Goal: Task Accomplishment & Management: Manage account settings

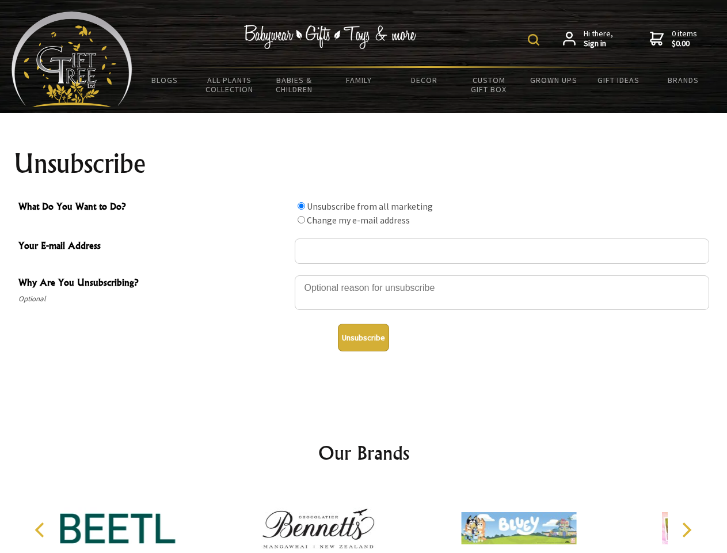
click at [535, 40] on img at bounding box center [534, 40] width 12 height 12
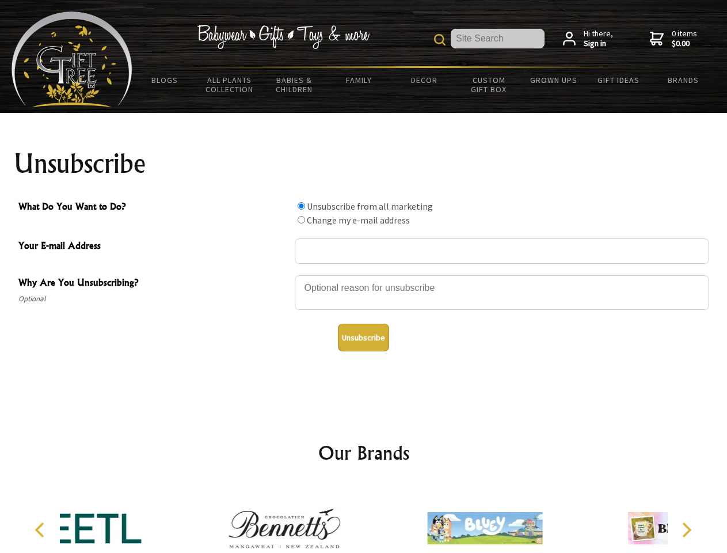
click at [364, 275] on div at bounding box center [502, 294] width 414 height 40
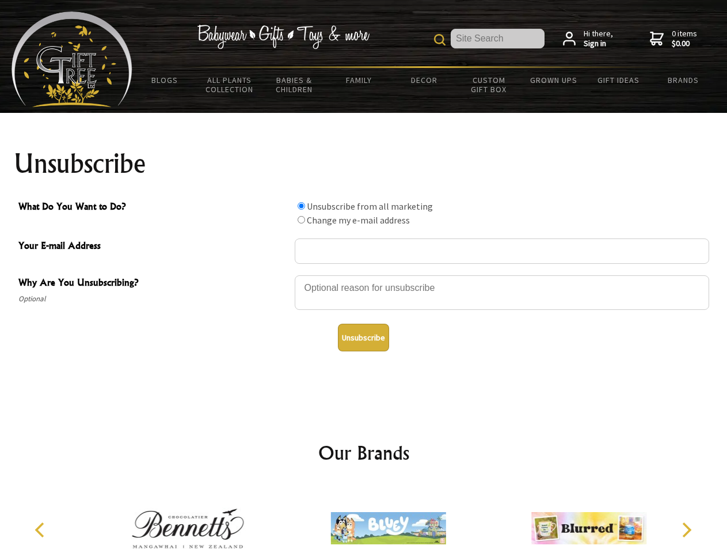
click at [301, 205] on input "What Do You Want to Do?" at bounding box center [301, 205] width 7 height 7
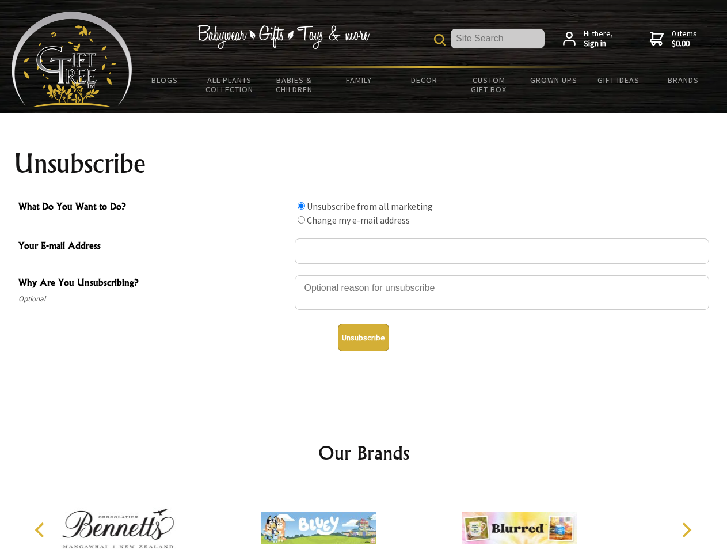
click at [301, 219] on input "What Do You Want to Do?" at bounding box center [301, 219] width 7 height 7
radio input "true"
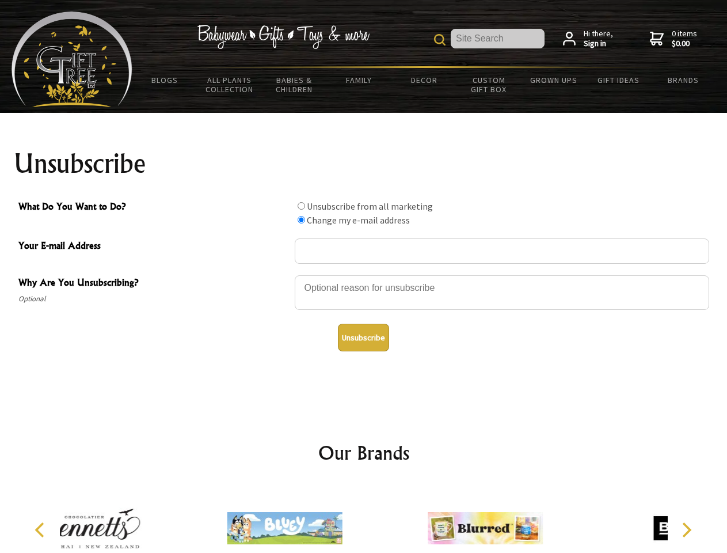
click at [363, 337] on button "Unsubscribe" at bounding box center [363, 337] width 51 height 28
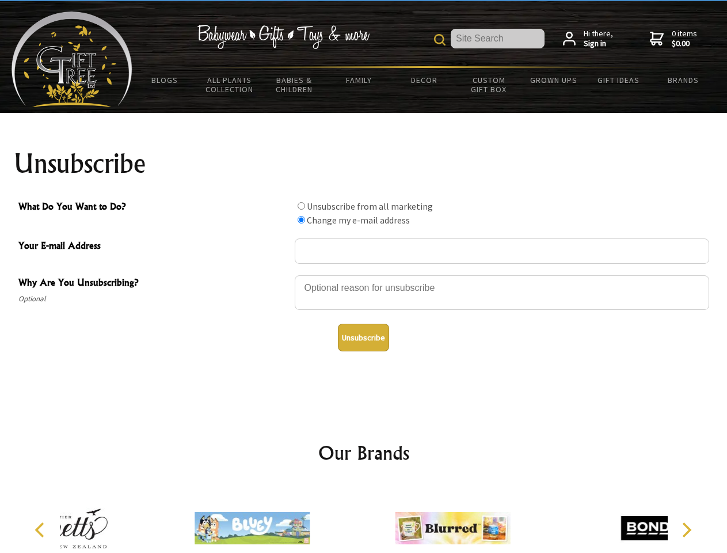
click at [41, 530] on icon "Previous" at bounding box center [40, 529] width 15 height 15
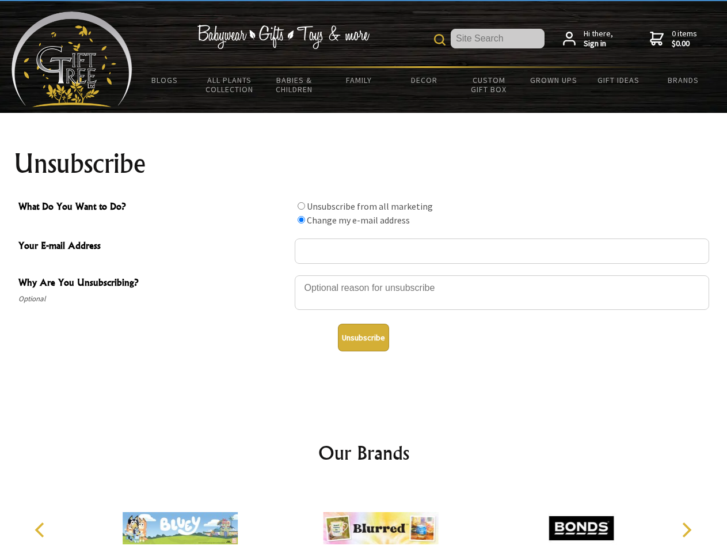
click at [686, 530] on icon "Next" at bounding box center [685, 529] width 15 height 15
